Goal: Task Accomplishment & Management: Manage account settings

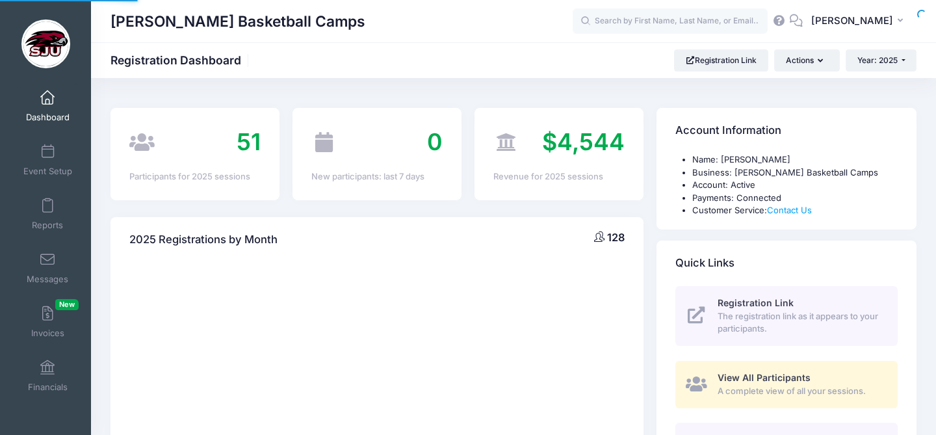
select select
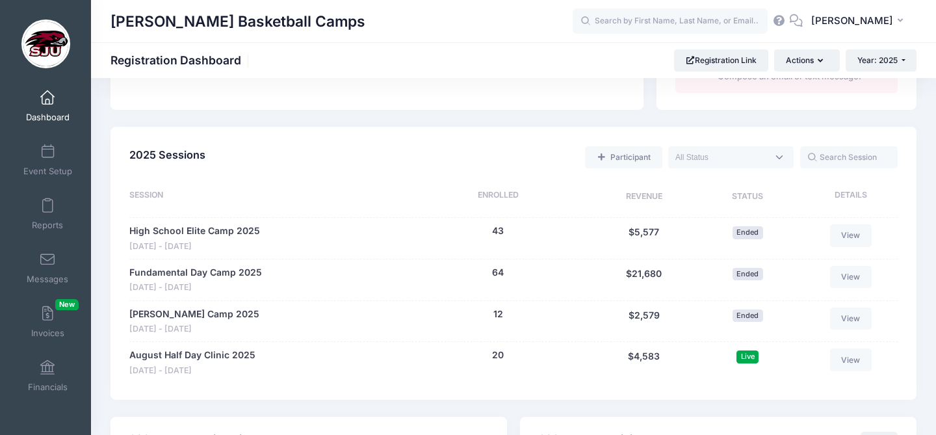
scroll to position [540, 0]
click at [211, 354] on link "August Half Day Clinic 2025" at bounding box center [192, 355] width 126 height 14
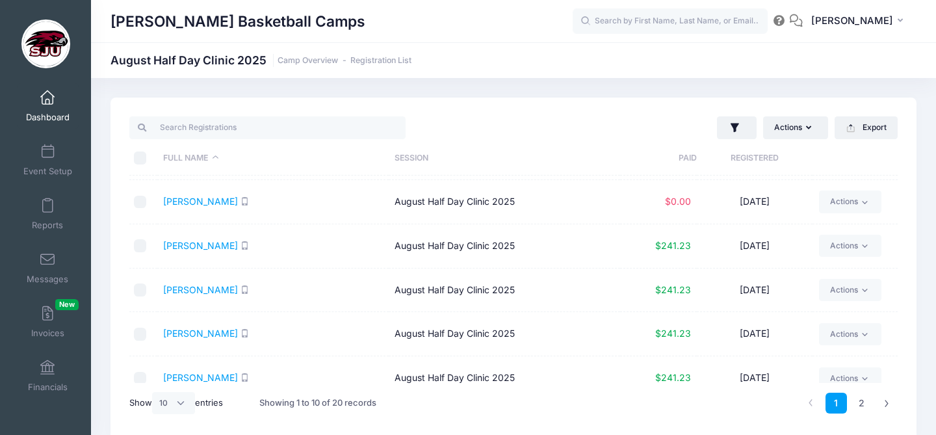
scroll to position [233, 0]
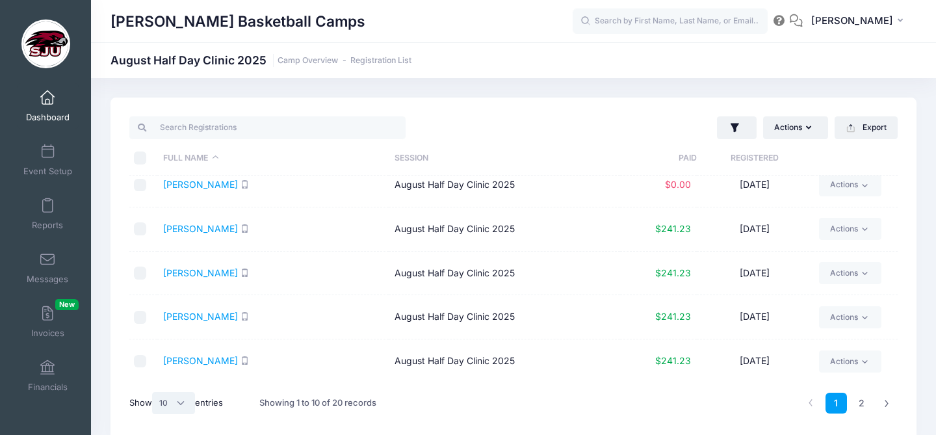
click at [182, 403] on select "All 10 25 50" at bounding box center [173, 403] width 43 height 22
select select "25"
click at [154, 392] on select "All 10 25 50" at bounding box center [173, 403] width 43 height 22
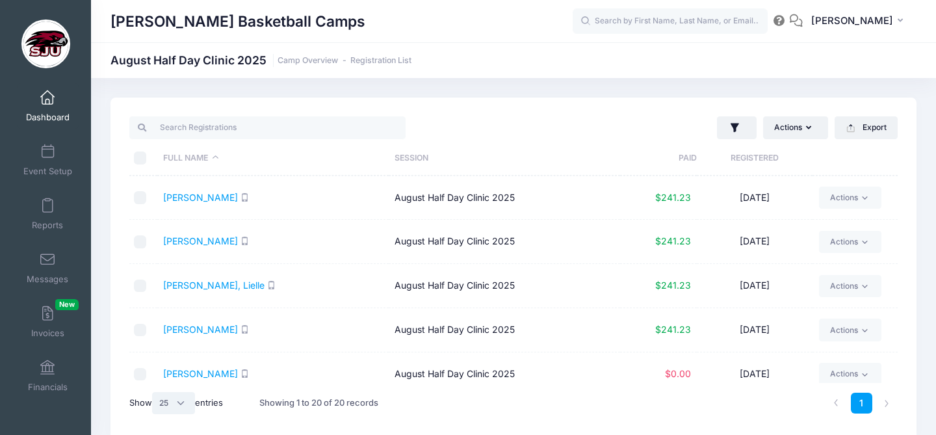
scroll to position [0, 0]
click at [47, 369] on span at bounding box center [47, 368] width 0 height 14
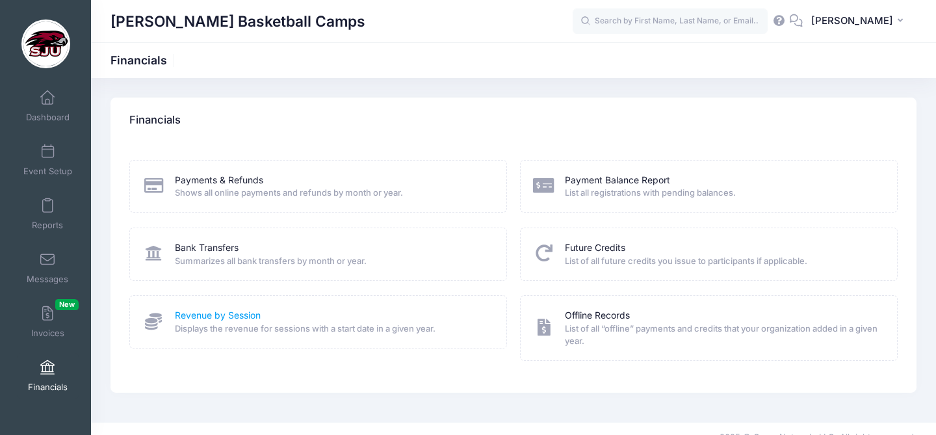
click at [226, 316] on link "Revenue by Session" at bounding box center [218, 316] width 86 height 14
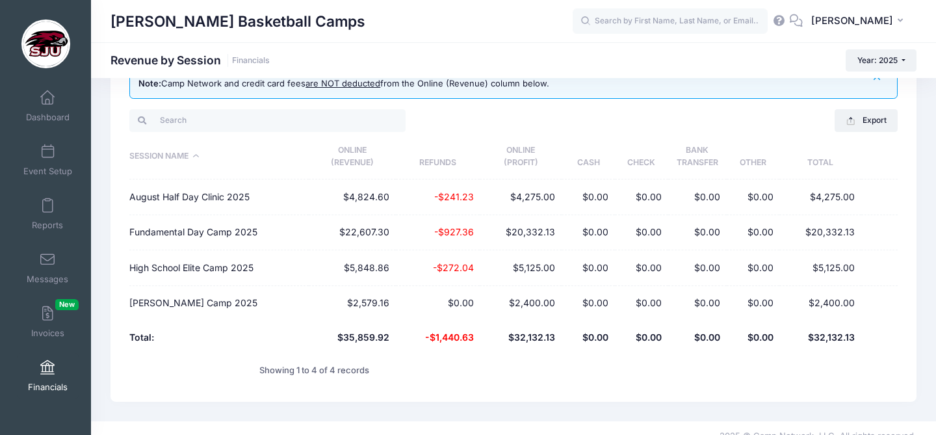
scroll to position [60, 0]
